Goal: Find specific page/section: Find specific page/section

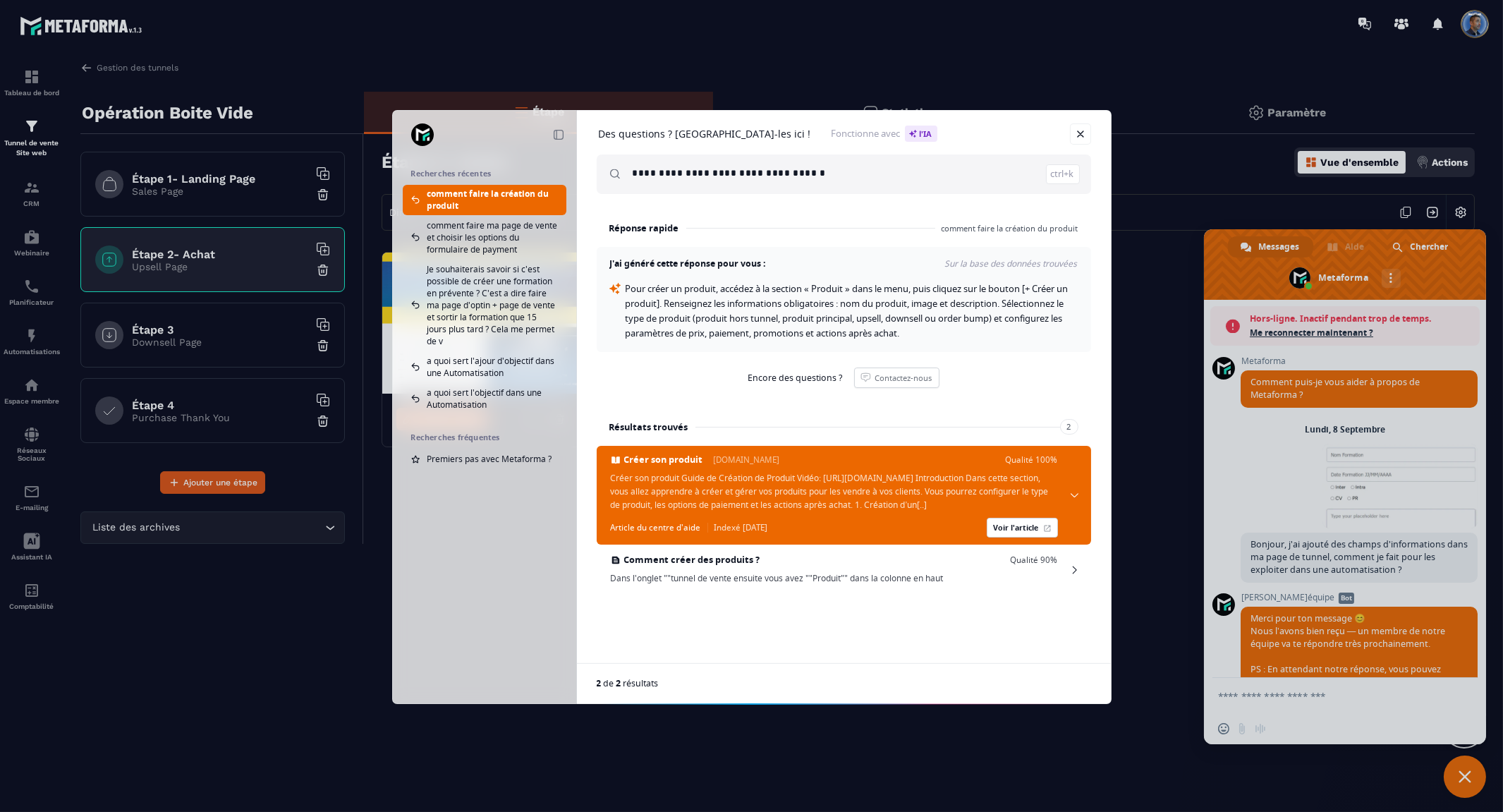
scroll to position [3438, 0]
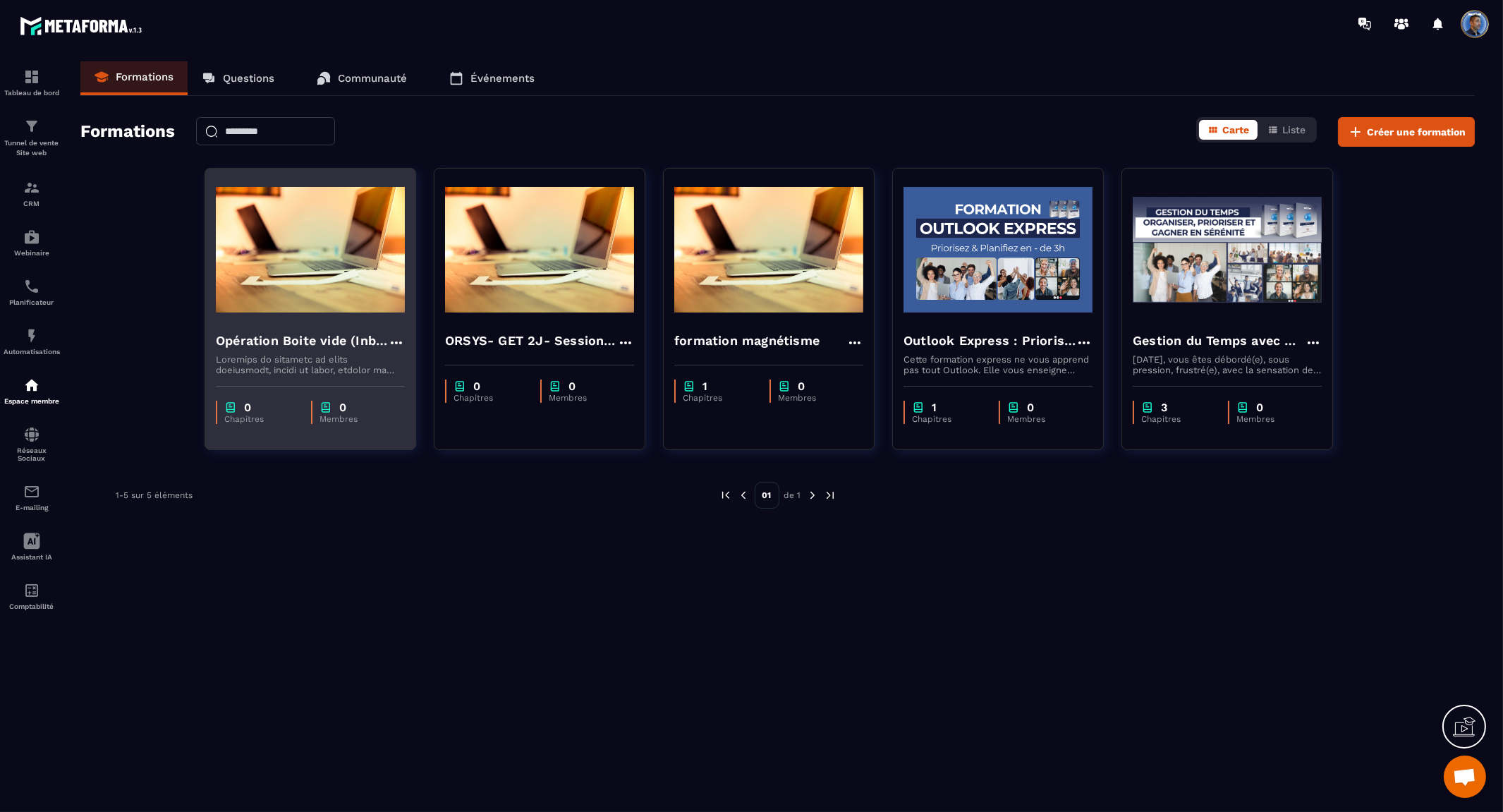
click at [332, 297] on img at bounding box center [311, 250] width 189 height 141
click at [332, 340] on h4 "Opération Boite vide (Inbox Zero)" at bounding box center [302, 341] width 172 height 20
click at [332, 347] on h4 "Opération Boite vide (Inbox Zero)" at bounding box center [302, 341] width 172 height 20
